Goal: Check status: Check status

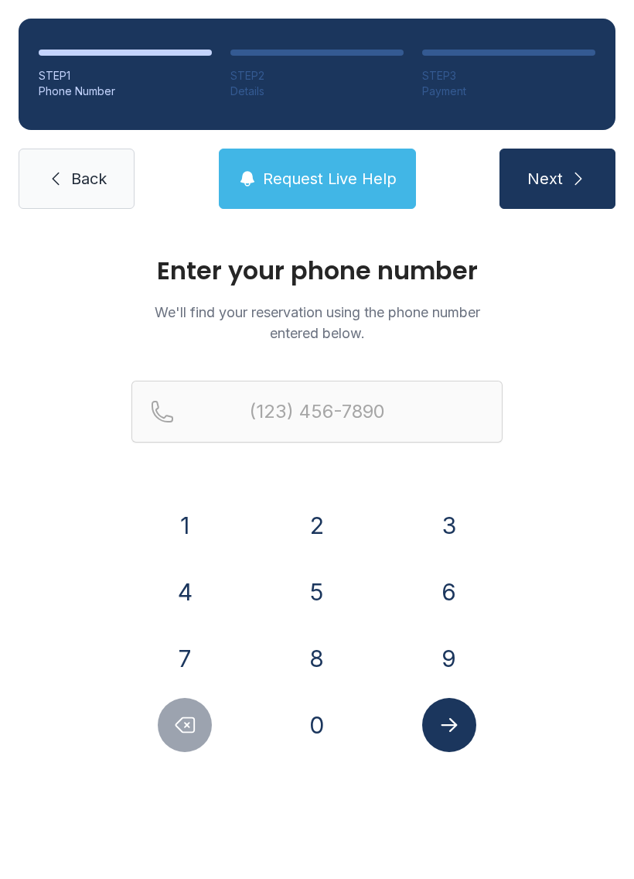
click at [327, 655] on button "8" at bounding box center [317, 658] width 54 height 54
click at [194, 508] on button "1" at bounding box center [185, 525] width 54 height 54
click at [320, 576] on button "5" at bounding box center [317, 592] width 54 height 54
click at [322, 508] on button "2" at bounding box center [317, 525] width 54 height 54
click at [204, 508] on button "1" at bounding box center [185, 525] width 54 height 54
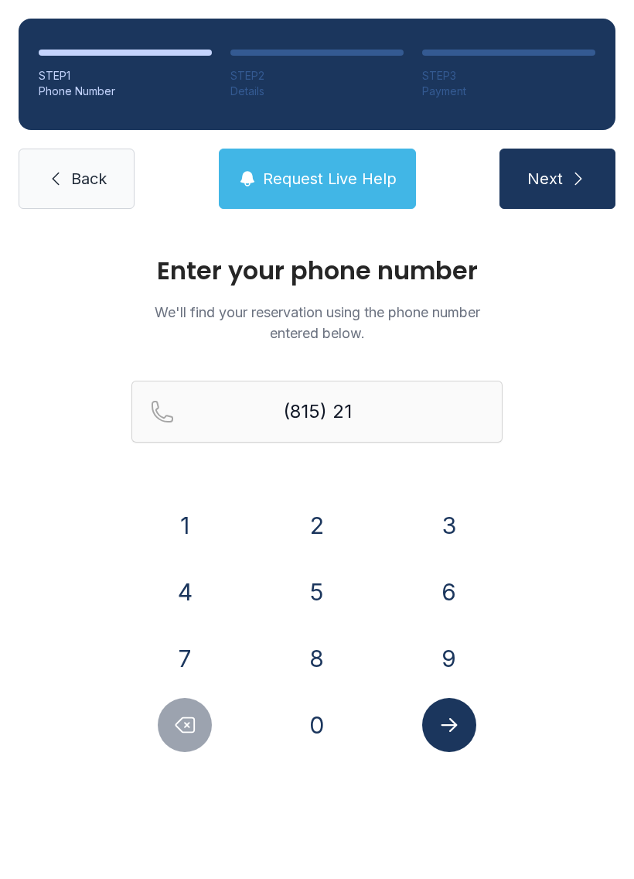
click at [468, 669] on button "9" at bounding box center [449, 658] width 54 height 54
click at [454, 651] on button "9" at bounding box center [449, 658] width 54 height 54
click at [453, 588] on button "6" at bounding box center [449, 592] width 54 height 54
click at [187, 505] on button "1" at bounding box center [185, 525] width 54 height 54
click at [199, 634] on button "7" at bounding box center [185, 658] width 54 height 54
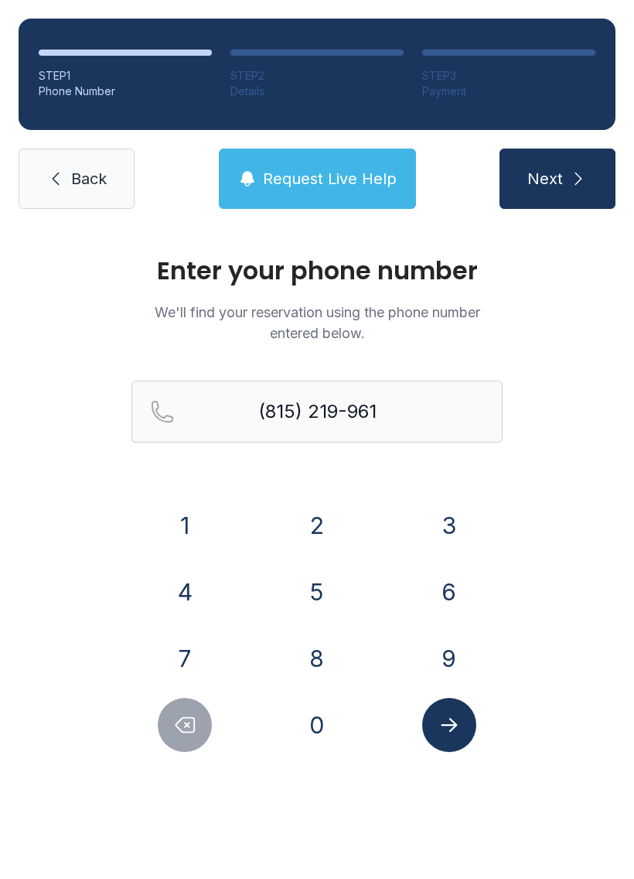
type input "[PHONE_NUMBER]"
click at [464, 724] on button "Submit lookup form" at bounding box center [449, 725] width 54 height 54
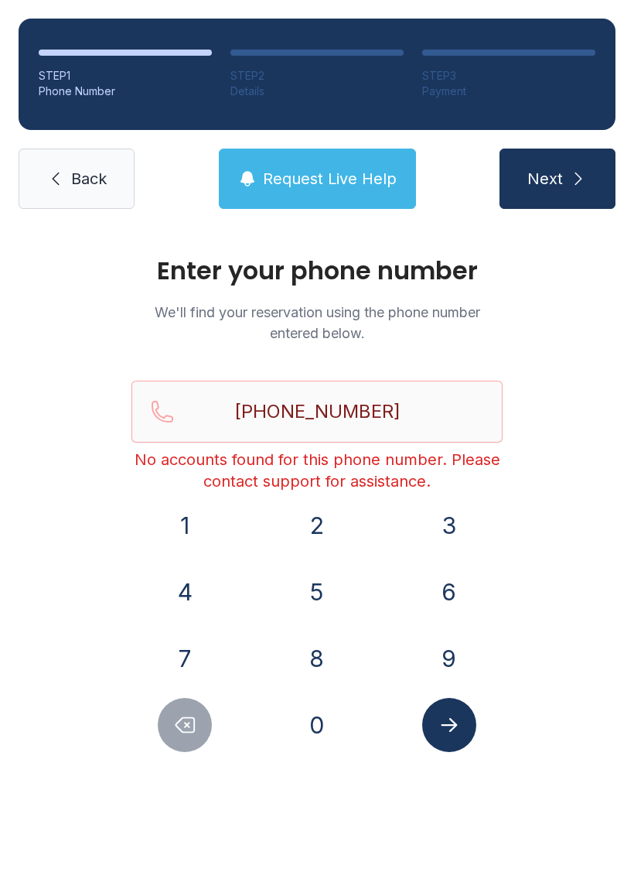
click at [71, 149] on link "Back" at bounding box center [77, 179] width 116 height 60
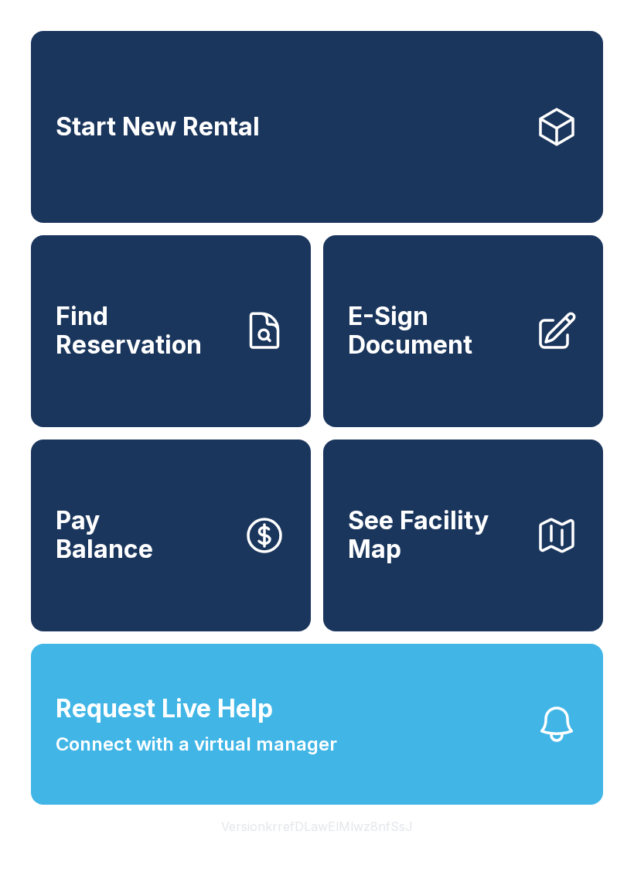
click at [539, 557] on icon "button" at bounding box center [556, 535] width 43 height 43
